Goal: Transaction & Acquisition: Download file/media

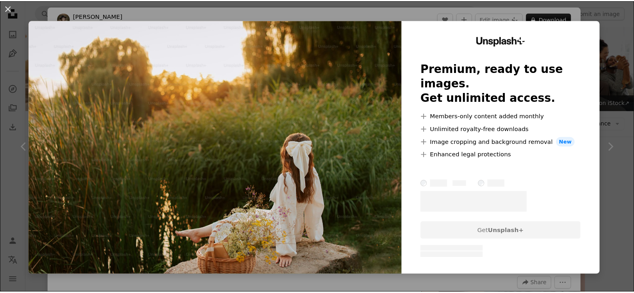
scroll to position [445, 0]
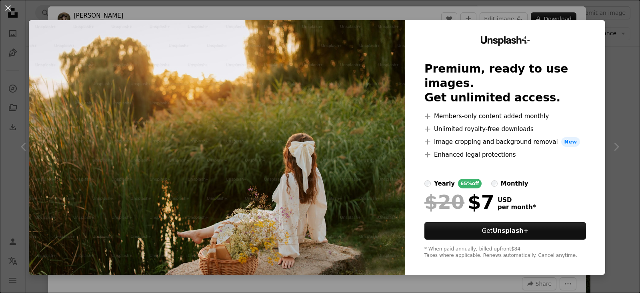
drag, startPoint x: 636, startPoint y: 75, endPoint x: 609, endPoint y: 58, distance: 31.6
click at [10, 10] on button "An X shape" at bounding box center [8, 8] width 10 height 10
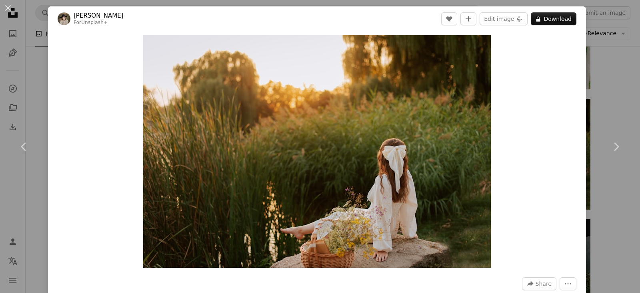
click at [603, 76] on div "An X shape Chevron left Chevron right [PERSON_NAME] For Unsplash+ A heart A plu…" at bounding box center [320, 146] width 640 height 293
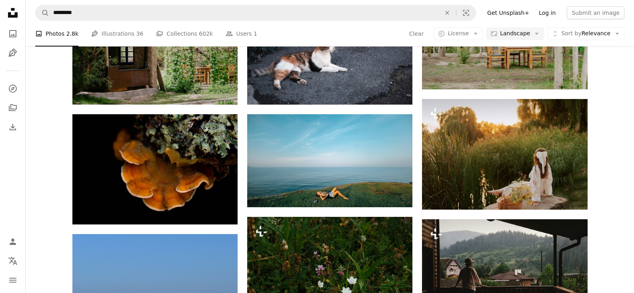
click at [550, 9] on link "Log in" at bounding box center [547, 12] width 26 height 13
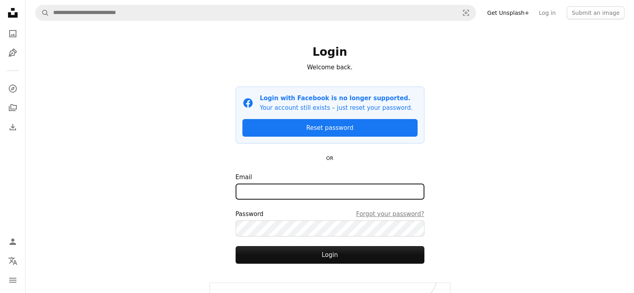
click at [277, 184] on input "Email" at bounding box center [330, 191] width 189 height 16
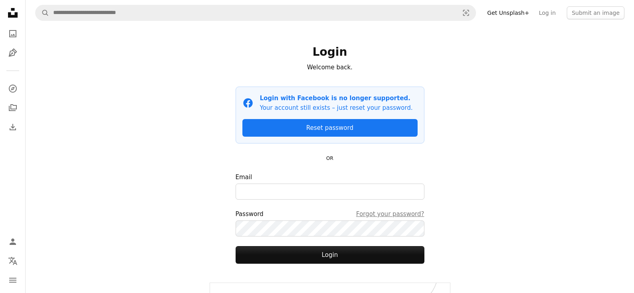
click at [509, 200] on div "A magnifying glass Visual search Get Unsplash+ Log in Submit an image Login Wel…" at bounding box center [330, 162] width 609 height 324
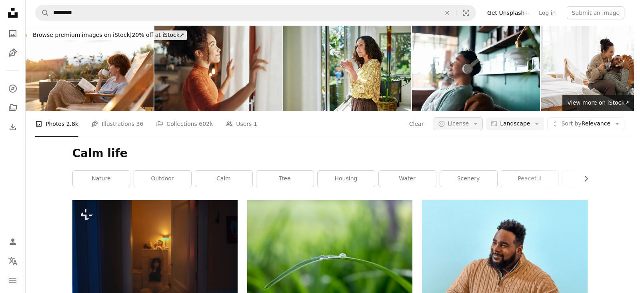
scroll to position [445, 0]
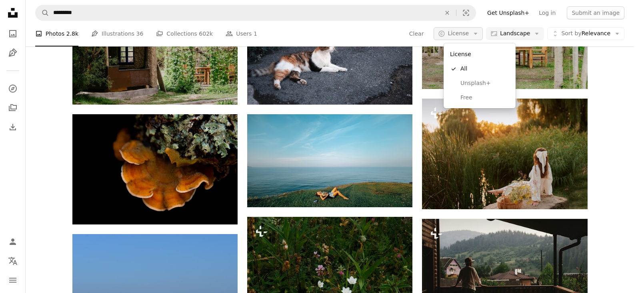
click at [479, 34] on icon "Arrow down" at bounding box center [475, 33] width 7 height 7
click at [460, 95] on link "Free" at bounding box center [480, 97] width 66 height 14
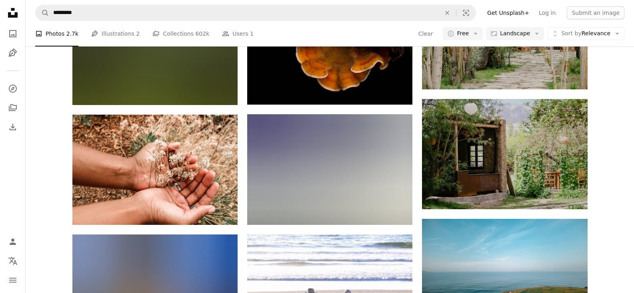
scroll to position [1350, 0]
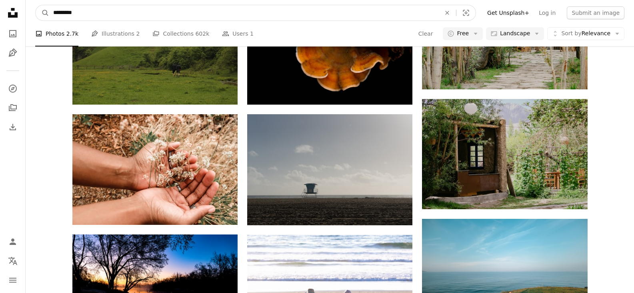
click at [103, 17] on input "*********" at bounding box center [243, 12] width 389 height 15
type input "**********"
click at [36, 5] on button "A magnifying glass" at bounding box center [43, 12] width 14 height 15
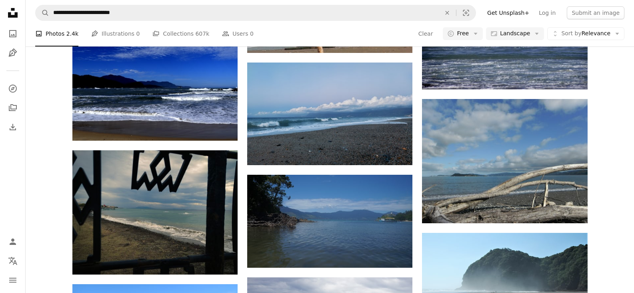
scroll to position [1381, 0]
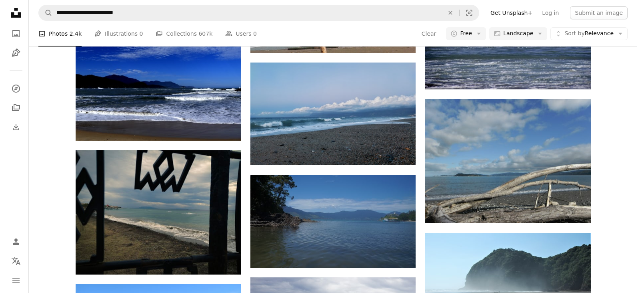
scroll to position [227, 0]
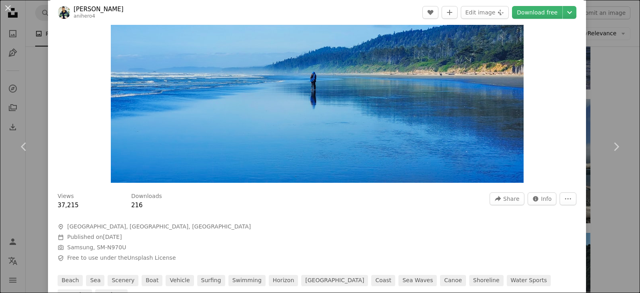
scroll to position [200, 0]
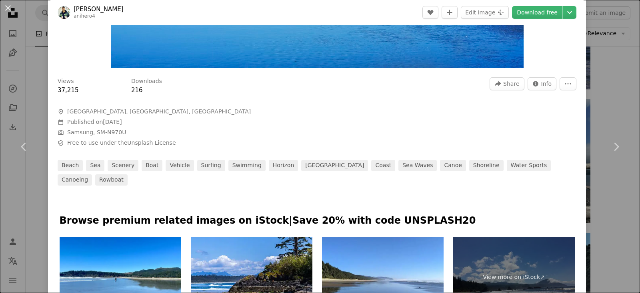
click at [614, 60] on div "An X shape Chevron left Chevron right [PERSON_NAME] anihero4 A heart A plus sig…" at bounding box center [320, 146] width 640 height 293
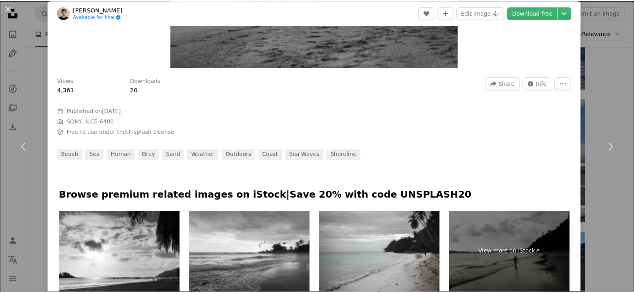
scroll to position [360, 0]
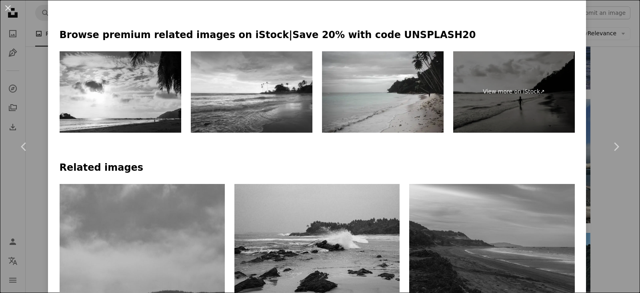
click at [594, 95] on div "An X shape Chevron left Chevron right [PERSON_NAME] Available for hire A checkm…" at bounding box center [320, 146] width 640 height 293
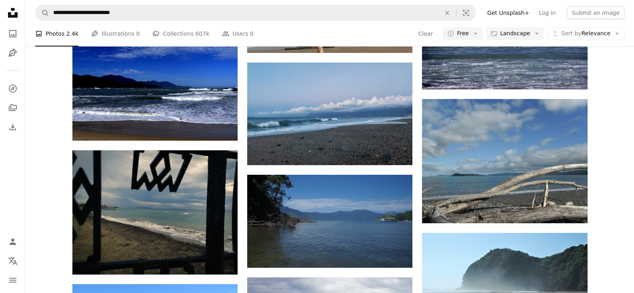
scroll to position [67, 0]
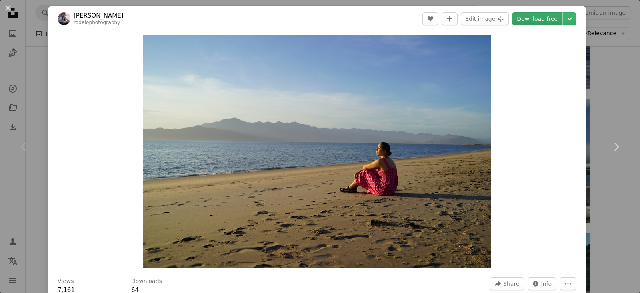
click at [532, 20] on link "Download free" at bounding box center [537, 18] width 50 height 13
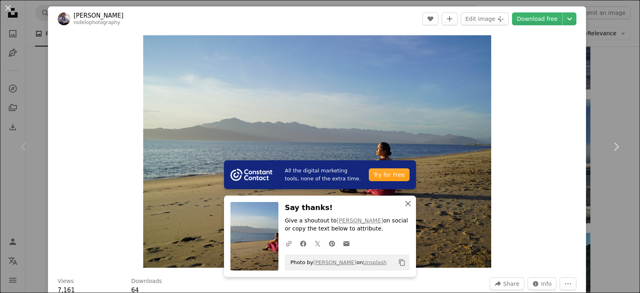
click at [404, 203] on icon "An X shape" at bounding box center [408, 203] width 10 height 10
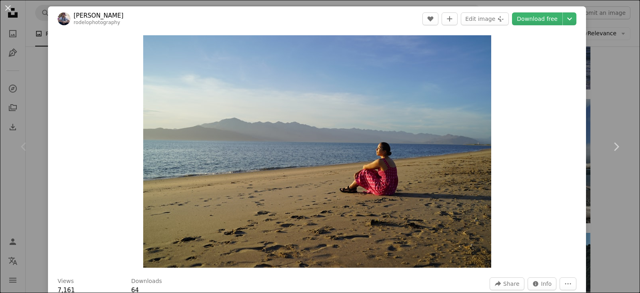
click at [621, 87] on div "An X shape Chevron left Chevron right [PERSON_NAME] rodelophotography A heart A…" at bounding box center [320, 146] width 640 height 293
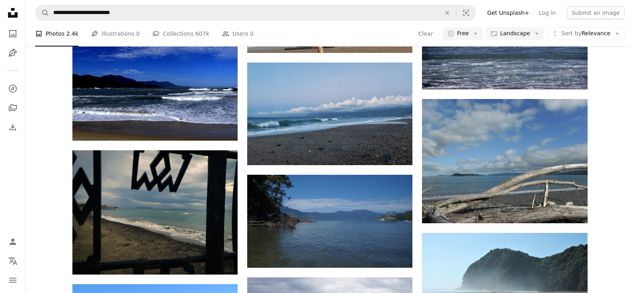
scroll to position [267, 0]
